Goal: Information Seeking & Learning: Learn about a topic

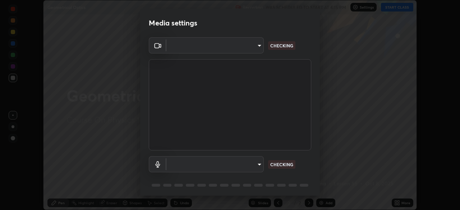
scroll to position [210, 460]
type input "71b0b5903dbe2f19866722545fb63627b4ea9dc08965a3ab927889d17f042457"
type input "default"
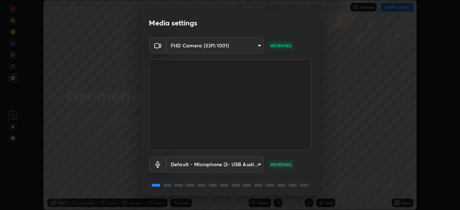
scroll to position [26, 0]
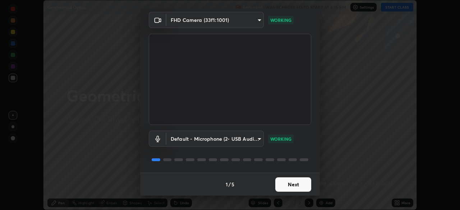
click at [277, 187] on button "Next" at bounding box center [293, 185] width 36 height 14
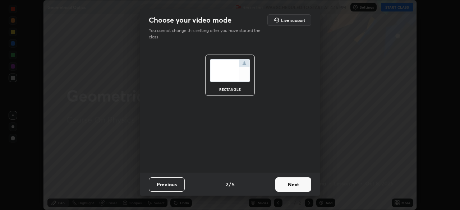
scroll to position [0, 0]
click at [283, 186] on button "Next" at bounding box center [293, 185] width 36 height 14
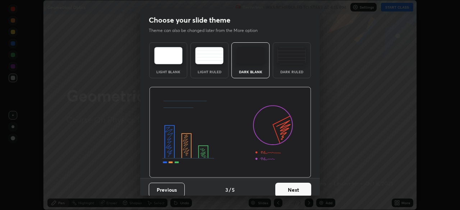
click at [283, 186] on button "Next" at bounding box center [293, 190] width 36 height 14
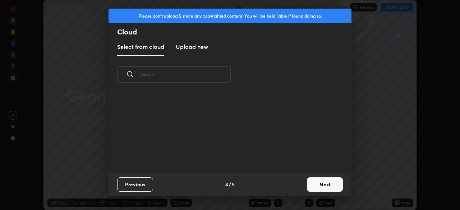
click at [284, 185] on div "Previous 4 / 5 Next" at bounding box center [230, 184] width 243 height 23
click at [284, 186] on div "Previous 4 / 5 Next" at bounding box center [230, 184] width 243 height 23
click at [312, 183] on button "Next" at bounding box center [325, 185] width 36 height 14
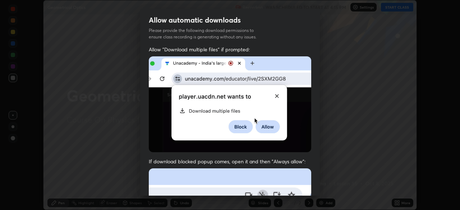
click at [312, 183] on div "Allow "Download multiple files" if prompted: If download blocked popup comes, o…" at bounding box center [230, 197] width 180 height 303
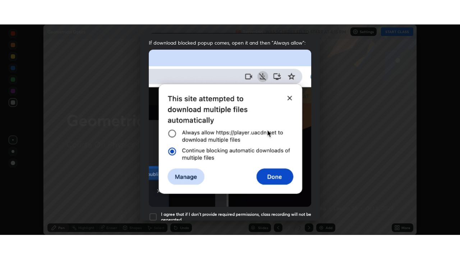
scroll to position [172, 0]
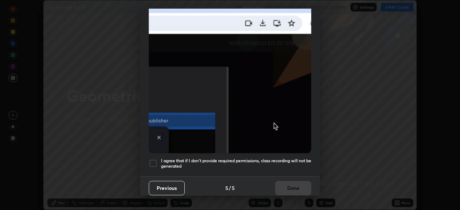
click at [152, 160] on div at bounding box center [153, 163] width 9 height 9
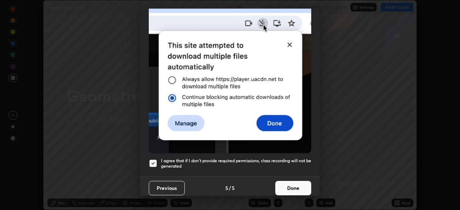
click at [281, 188] on button "Done" at bounding box center [293, 188] width 36 height 14
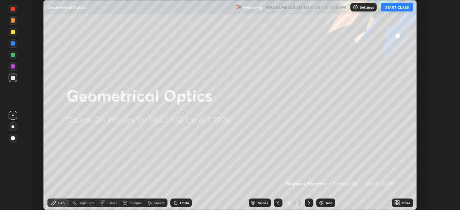
click at [401, 6] on button "START CLASS" at bounding box center [397, 7] width 32 height 9
click at [401, 202] on div "More" at bounding box center [405, 203] width 9 height 4
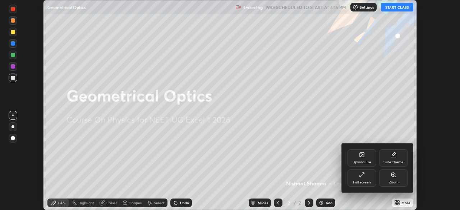
click at [368, 177] on div "Full screen" at bounding box center [362, 178] width 29 height 17
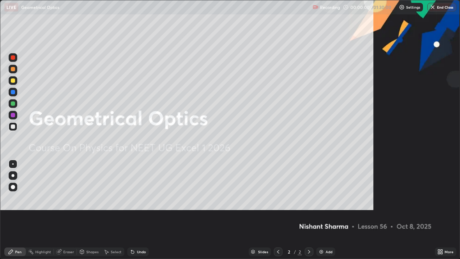
scroll to position [259, 460]
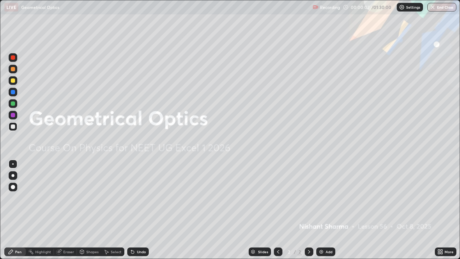
click at [322, 210] on img at bounding box center [321, 252] width 6 height 6
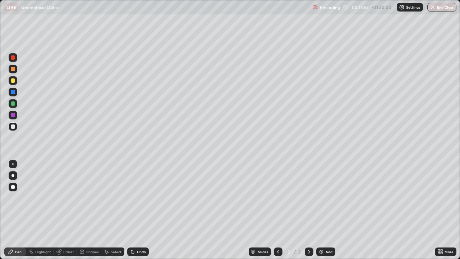
click at [135, 210] on div "Undo" at bounding box center [138, 251] width 22 height 9
click at [137, 210] on div "Undo" at bounding box center [141, 252] width 9 height 4
click at [135, 210] on div "Undo" at bounding box center [138, 251] width 22 height 9
click at [328, 210] on div "Add" at bounding box center [329, 252] width 7 height 4
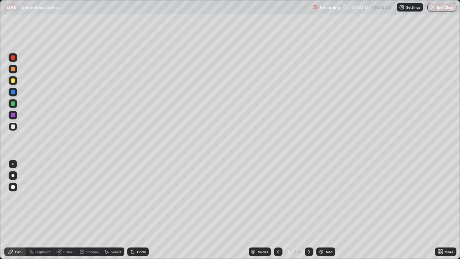
click at [136, 210] on div "Undo" at bounding box center [138, 251] width 22 height 9
click at [137, 210] on div "Undo" at bounding box center [141, 252] width 9 height 4
click at [324, 210] on div "Add" at bounding box center [325, 251] width 19 height 9
click at [11, 126] on div at bounding box center [13, 126] width 4 height 4
click at [12, 126] on div at bounding box center [13, 126] width 4 height 4
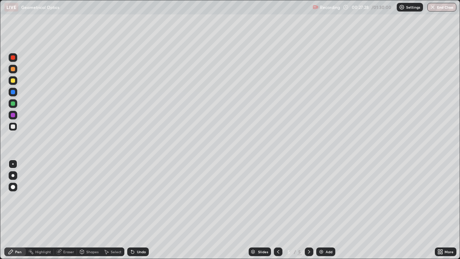
click at [322, 210] on img at bounding box center [321, 252] width 6 height 6
click at [279, 210] on icon at bounding box center [278, 252] width 6 height 6
click at [14, 82] on div at bounding box center [13, 80] width 4 height 4
click at [93, 210] on div "Shapes" at bounding box center [92, 252] width 12 height 4
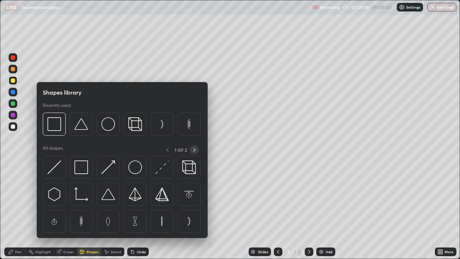
click at [193, 149] on icon at bounding box center [195, 150] width 6 height 6
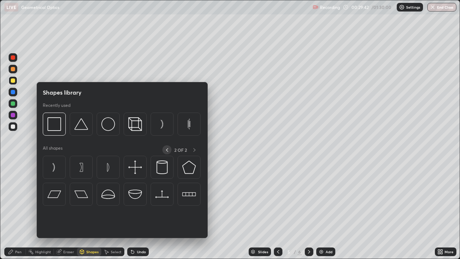
click at [167, 151] on icon at bounding box center [167, 150] width 6 height 6
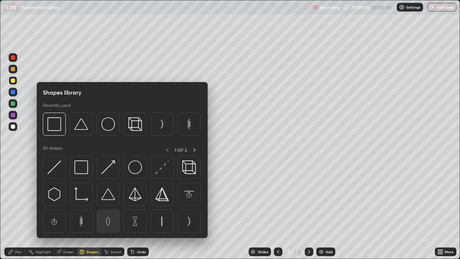
click at [112, 210] on img at bounding box center [108, 221] width 14 height 14
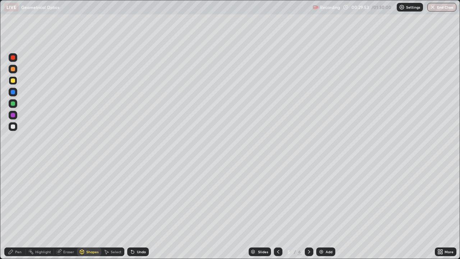
click at [118, 210] on div "Select" at bounding box center [116, 252] width 11 height 4
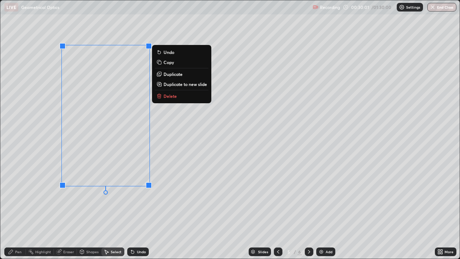
click at [16, 210] on div "Pen" at bounding box center [15, 251] width 22 height 9
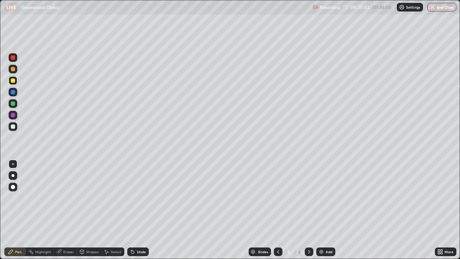
click at [13, 128] on div at bounding box center [13, 126] width 4 height 4
click at [138, 210] on div "Undo" at bounding box center [141, 252] width 9 height 4
click at [16, 125] on div at bounding box center [13, 126] width 9 height 9
click at [134, 210] on icon at bounding box center [133, 252] width 6 height 6
click at [135, 210] on div "Undo" at bounding box center [138, 251] width 22 height 9
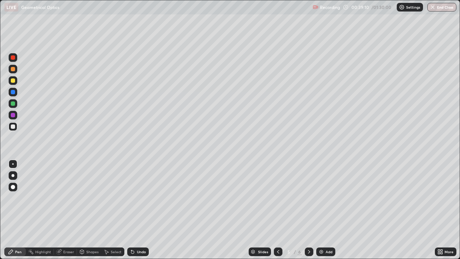
click at [308, 210] on icon at bounding box center [309, 252] width 6 height 6
click at [324, 210] on div "Add" at bounding box center [325, 251] width 19 height 9
click at [141, 210] on div "Undo" at bounding box center [138, 251] width 22 height 9
click at [140, 210] on div "Undo" at bounding box center [138, 251] width 22 height 9
click at [138, 210] on div "Undo" at bounding box center [141, 252] width 9 height 4
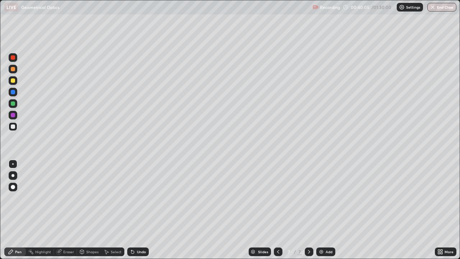
click at [134, 210] on div "Undo" at bounding box center [138, 251] width 22 height 9
click at [144, 210] on div "Undo" at bounding box center [141, 252] width 9 height 4
click at [139, 210] on div "Undo" at bounding box center [141, 252] width 9 height 4
click at [325, 210] on div "Add" at bounding box center [325, 251] width 19 height 9
click at [141, 210] on div "Undo" at bounding box center [141, 252] width 9 height 4
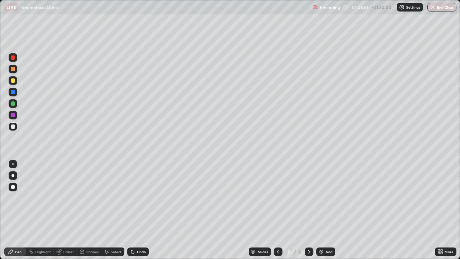
click at [142, 210] on div "Undo" at bounding box center [141, 252] width 9 height 4
click at [143, 210] on div "Undo" at bounding box center [141, 252] width 9 height 4
click at [141, 210] on div "Undo" at bounding box center [141, 252] width 9 height 4
click at [135, 210] on div "Undo" at bounding box center [138, 251] width 22 height 9
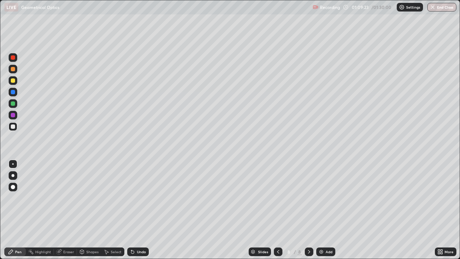
click at [135, 210] on div "Undo" at bounding box center [138, 251] width 22 height 9
click at [133, 210] on icon at bounding box center [133, 252] width 6 height 6
click at [134, 210] on icon at bounding box center [133, 252] width 6 height 6
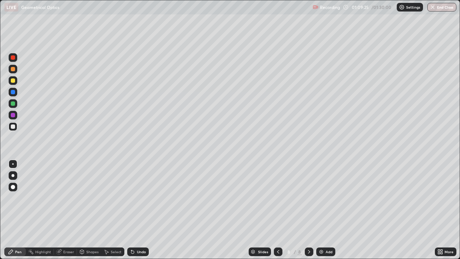
click at [134, 210] on icon at bounding box center [133, 252] width 6 height 6
click at [132, 210] on icon at bounding box center [132, 251] width 3 height 3
click at [326, 210] on div "Add" at bounding box center [329, 252] width 7 height 4
click at [277, 210] on icon at bounding box center [278, 252] width 6 height 6
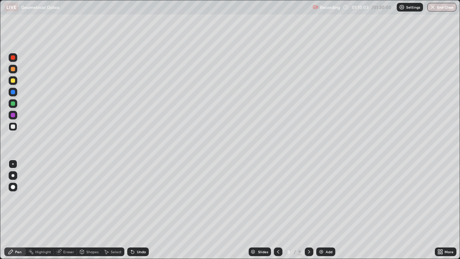
click at [137, 210] on div "Undo" at bounding box center [141, 252] width 9 height 4
click at [139, 210] on div "Undo" at bounding box center [141, 252] width 9 height 4
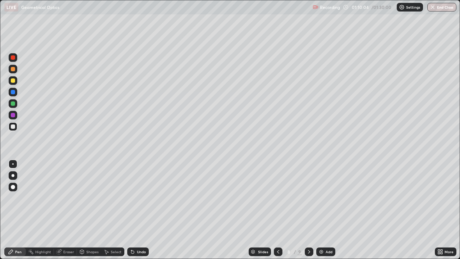
click at [140, 210] on div "Undo" at bounding box center [141, 252] width 9 height 4
click at [141, 210] on div "Undo" at bounding box center [141, 252] width 9 height 4
click at [70, 210] on div "Eraser" at bounding box center [68, 252] width 11 height 4
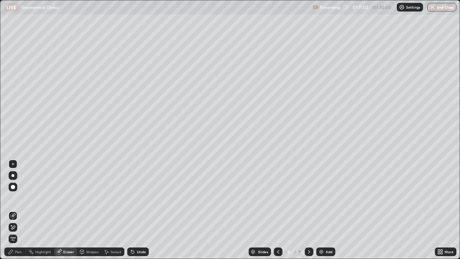
click at [20, 210] on div "Pen" at bounding box center [18, 252] width 6 height 4
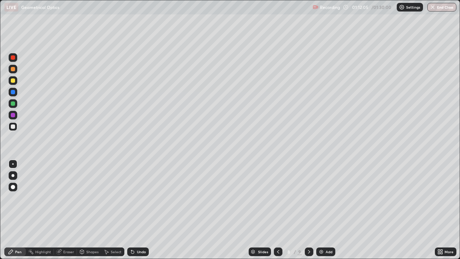
click at [308, 210] on icon at bounding box center [309, 252] width 6 height 6
click at [138, 210] on div "Undo" at bounding box center [138, 251] width 22 height 9
click at [139, 210] on div "Undo" at bounding box center [138, 251] width 22 height 9
click at [141, 210] on div "Undo" at bounding box center [138, 251] width 22 height 9
click at [140, 210] on div "Undo" at bounding box center [138, 251] width 22 height 9
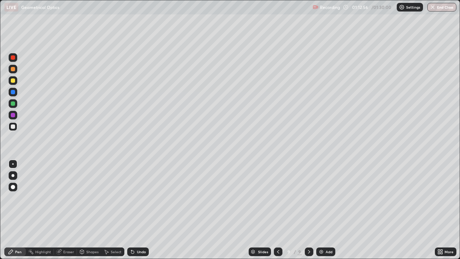
click at [140, 210] on div "Undo" at bounding box center [138, 251] width 22 height 9
click at [141, 210] on div "Undo" at bounding box center [138, 251] width 22 height 9
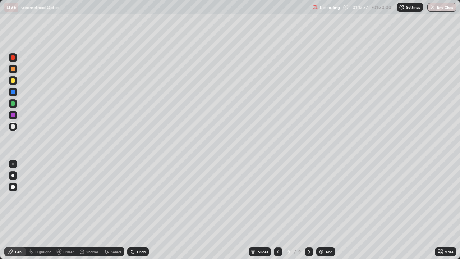
click at [141, 210] on div "Undo" at bounding box center [138, 251] width 22 height 9
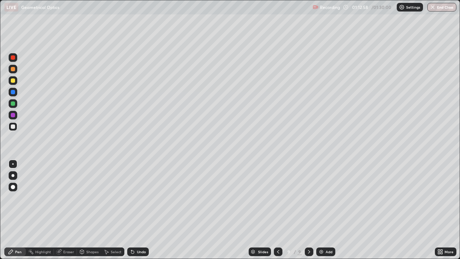
click at [142, 210] on div "Undo" at bounding box center [138, 251] width 22 height 9
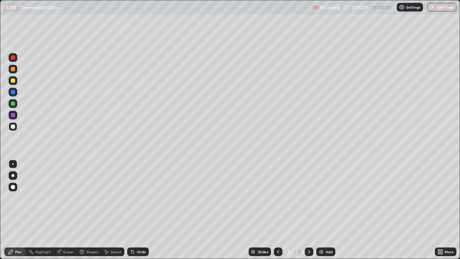
click at [142, 210] on div "Undo" at bounding box center [138, 251] width 22 height 9
click at [141, 210] on div "Undo" at bounding box center [138, 251] width 22 height 9
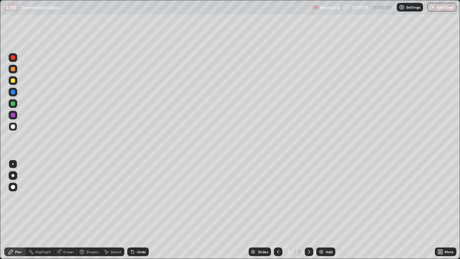
click at [321, 210] on img at bounding box center [321, 252] width 6 height 6
click at [323, 210] on img at bounding box center [321, 252] width 6 height 6
click at [278, 210] on icon at bounding box center [278, 252] width 2 height 4
click at [278, 210] on icon at bounding box center [278, 252] width 6 height 6
click at [308, 210] on icon at bounding box center [309, 252] width 6 height 6
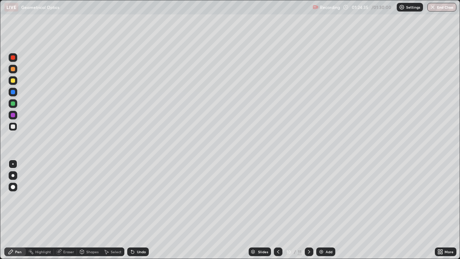
click at [308, 210] on icon at bounding box center [309, 252] width 6 height 6
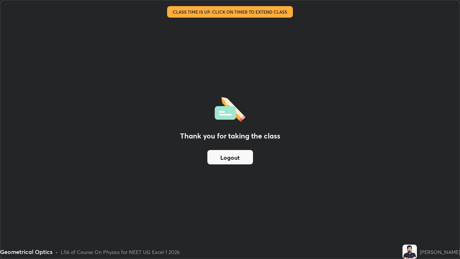
click at [218, 155] on button "Logout" at bounding box center [230, 157] width 46 height 14
